Goal: Check status: Check status

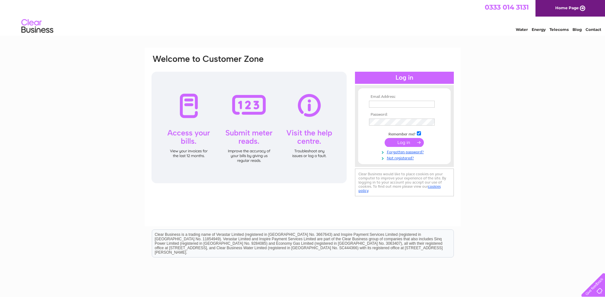
type input "[EMAIL_ADDRESS][PERSON_NAME][DOMAIN_NAME]"
click at [407, 141] on input "submit" at bounding box center [404, 142] width 39 height 9
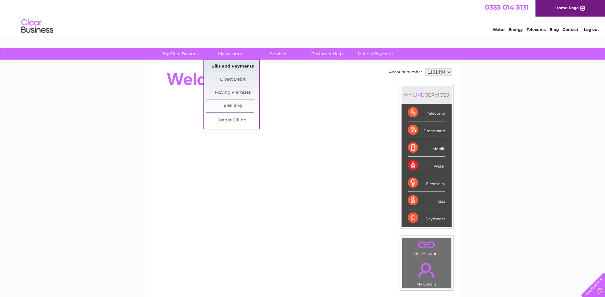
click at [229, 64] on link "Bills and Payments" at bounding box center [232, 66] width 53 height 13
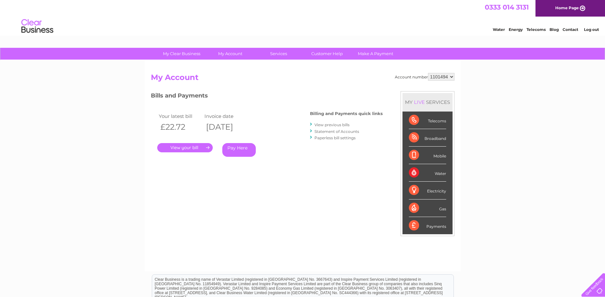
click at [334, 132] on link "Statement of Accounts" at bounding box center [336, 131] width 45 height 5
